Goal: Find specific page/section: Find specific page/section

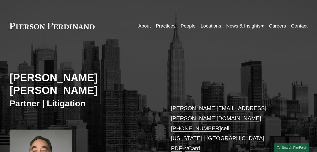
click at [187, 25] on link "People" at bounding box center [188, 26] width 15 height 10
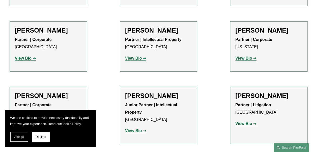
scroll to position [3169, 0]
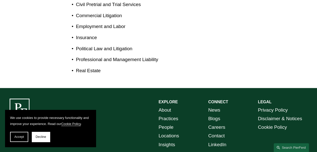
scroll to position [348, 0]
